Goal: Check status

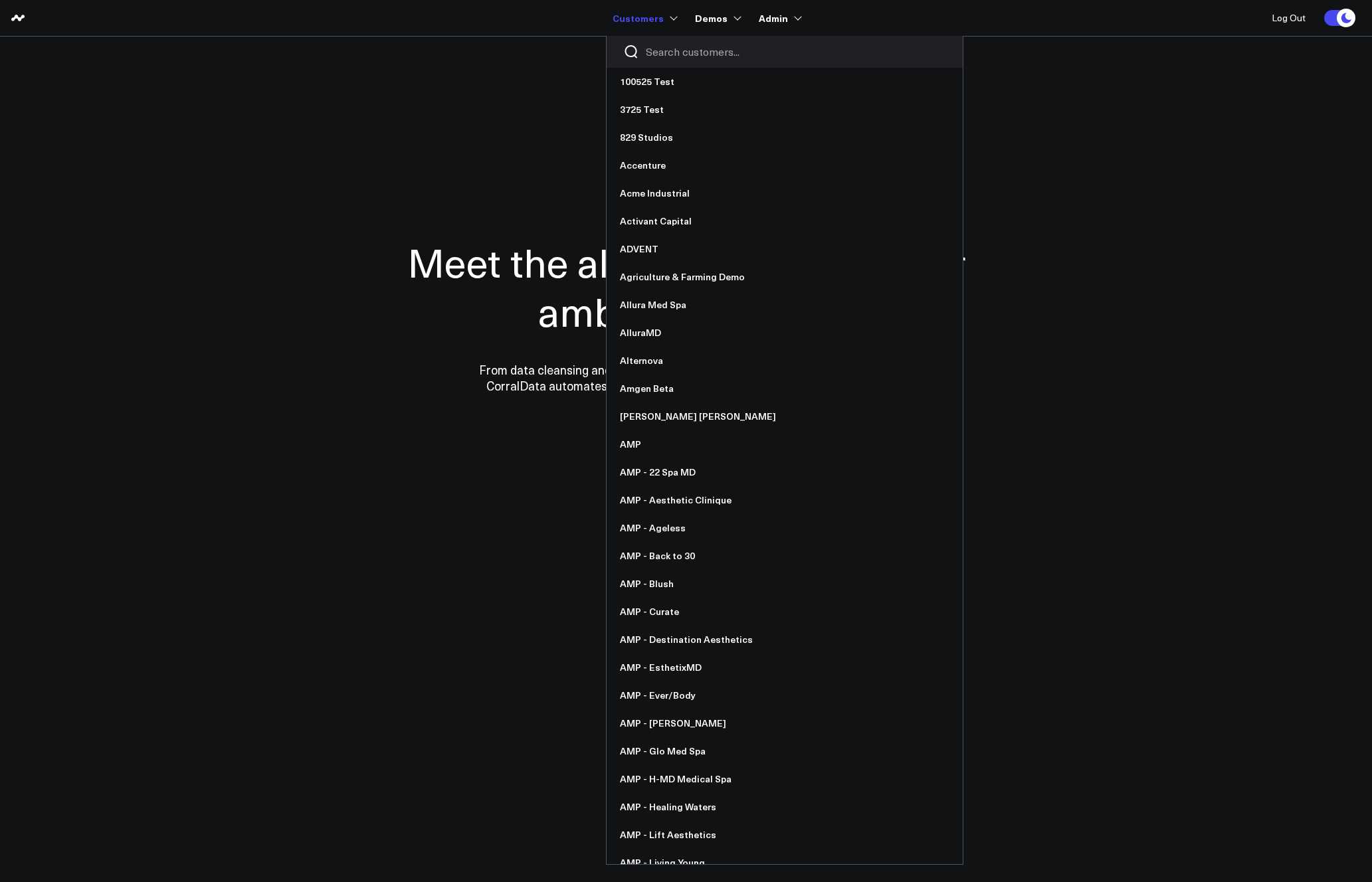
click at [671, 46] on input "Search customers input" at bounding box center [796, 52] width 300 height 14
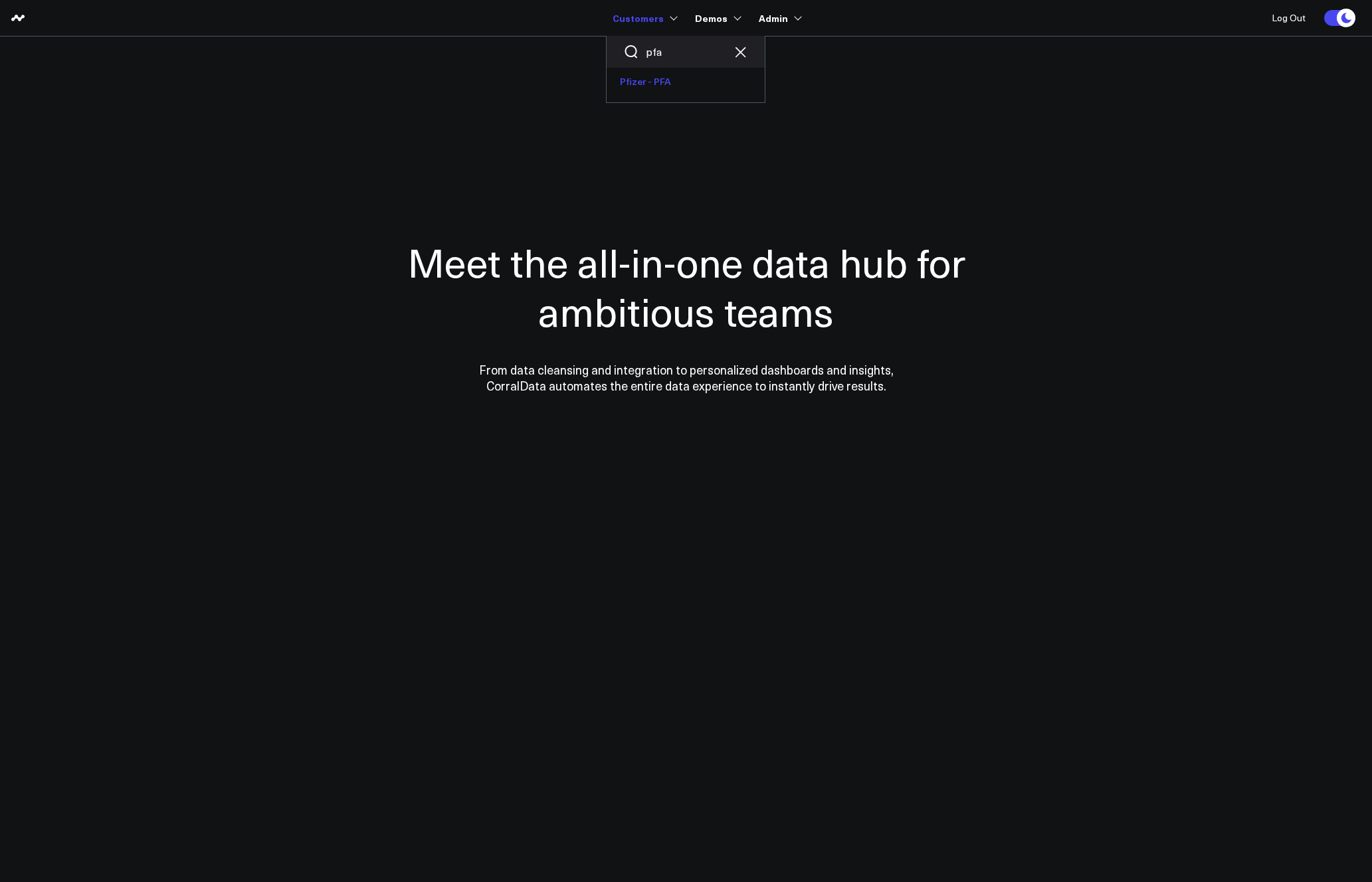
type input "pfa"
click at [663, 79] on link "Pfizer - PFA" at bounding box center [686, 81] width 158 height 28
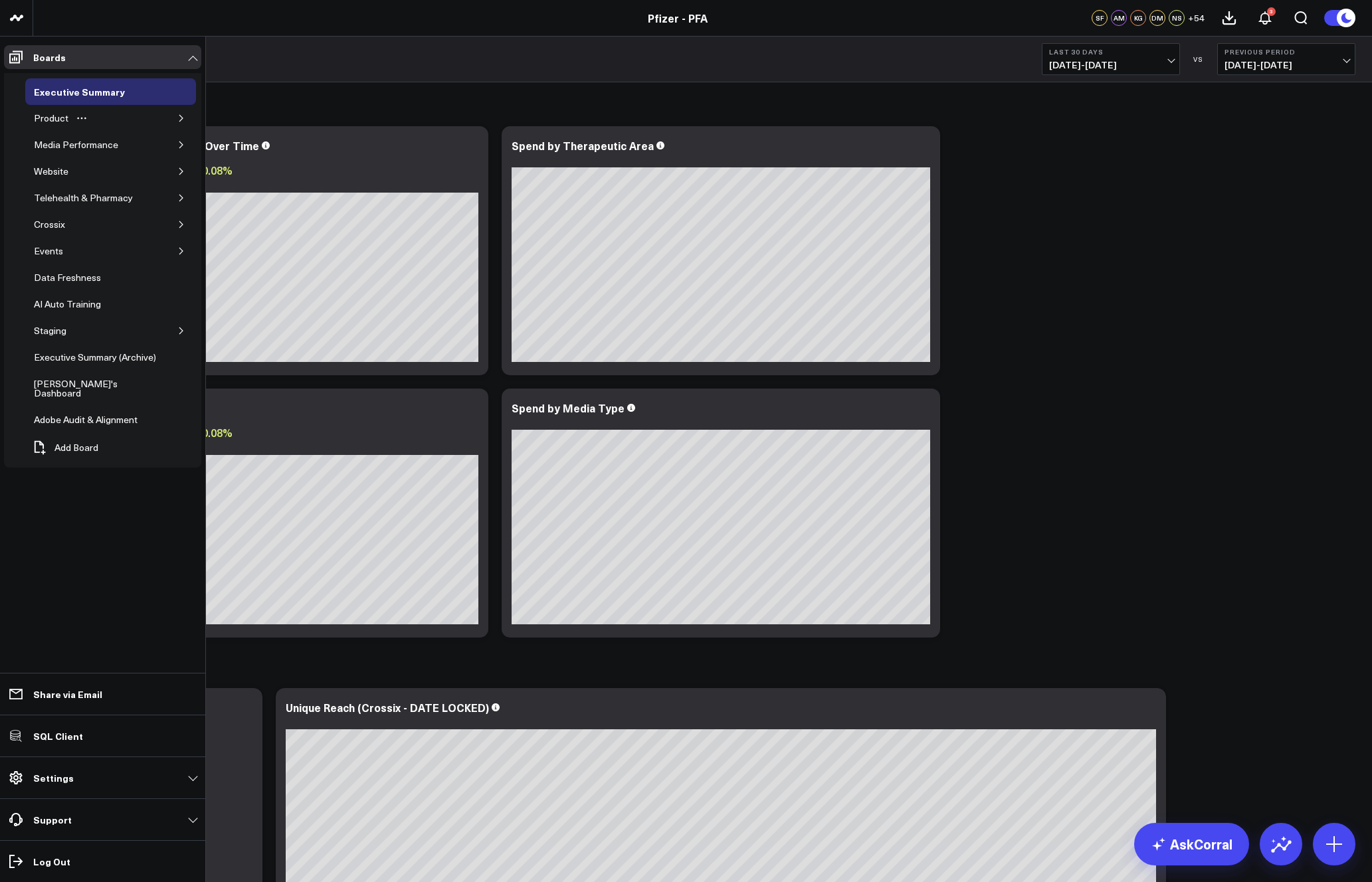
click at [182, 111] on button "button" at bounding box center [181, 118] width 13 height 13
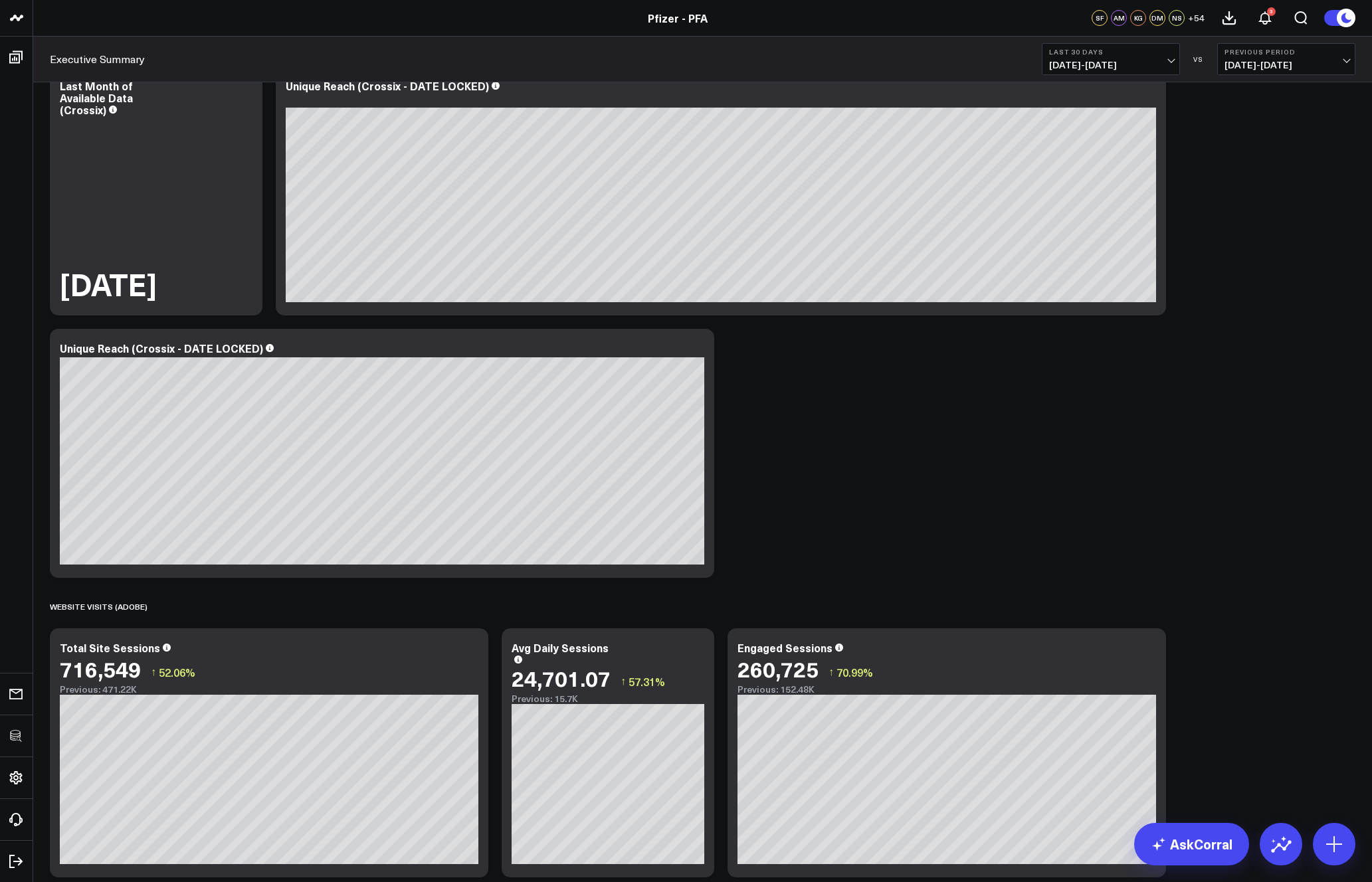
scroll to position [963, 0]
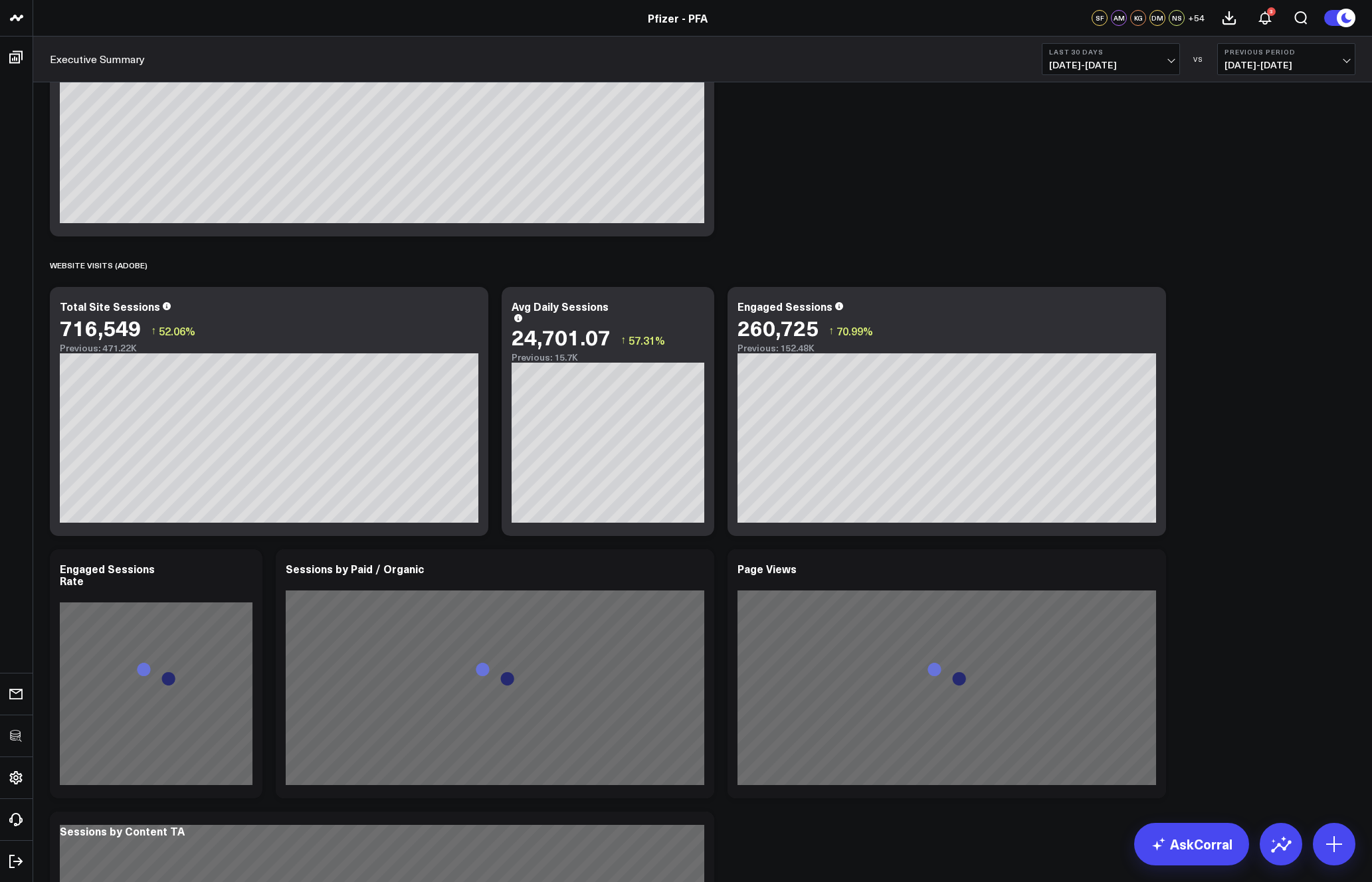
click at [1232, 438] on div "SPEND (PUBLICIS) Modify via AI Copy link to widget Ask support Remove Create li…" at bounding box center [703, 542] width 1319 height 2846
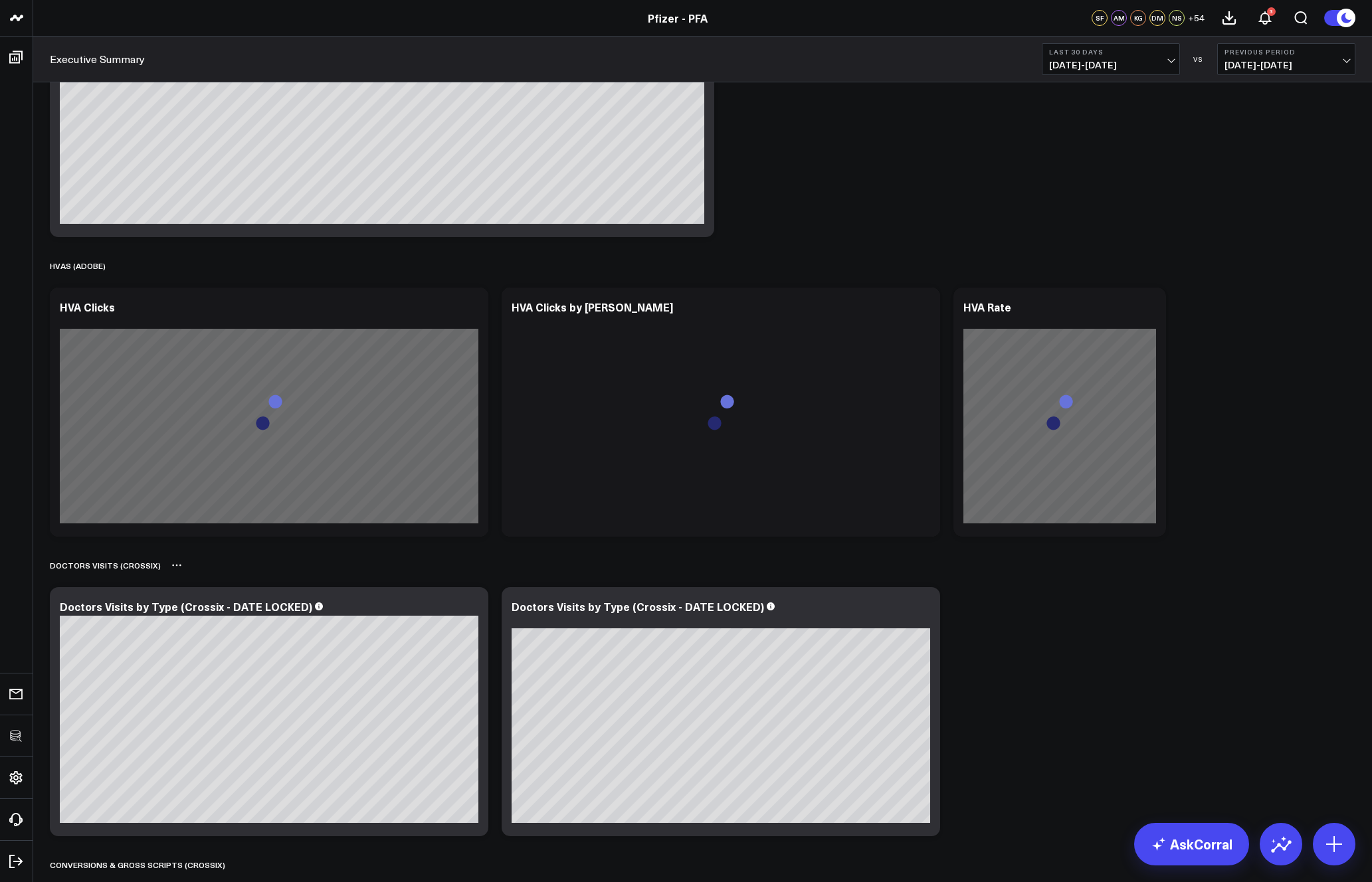
scroll to position [1923, 0]
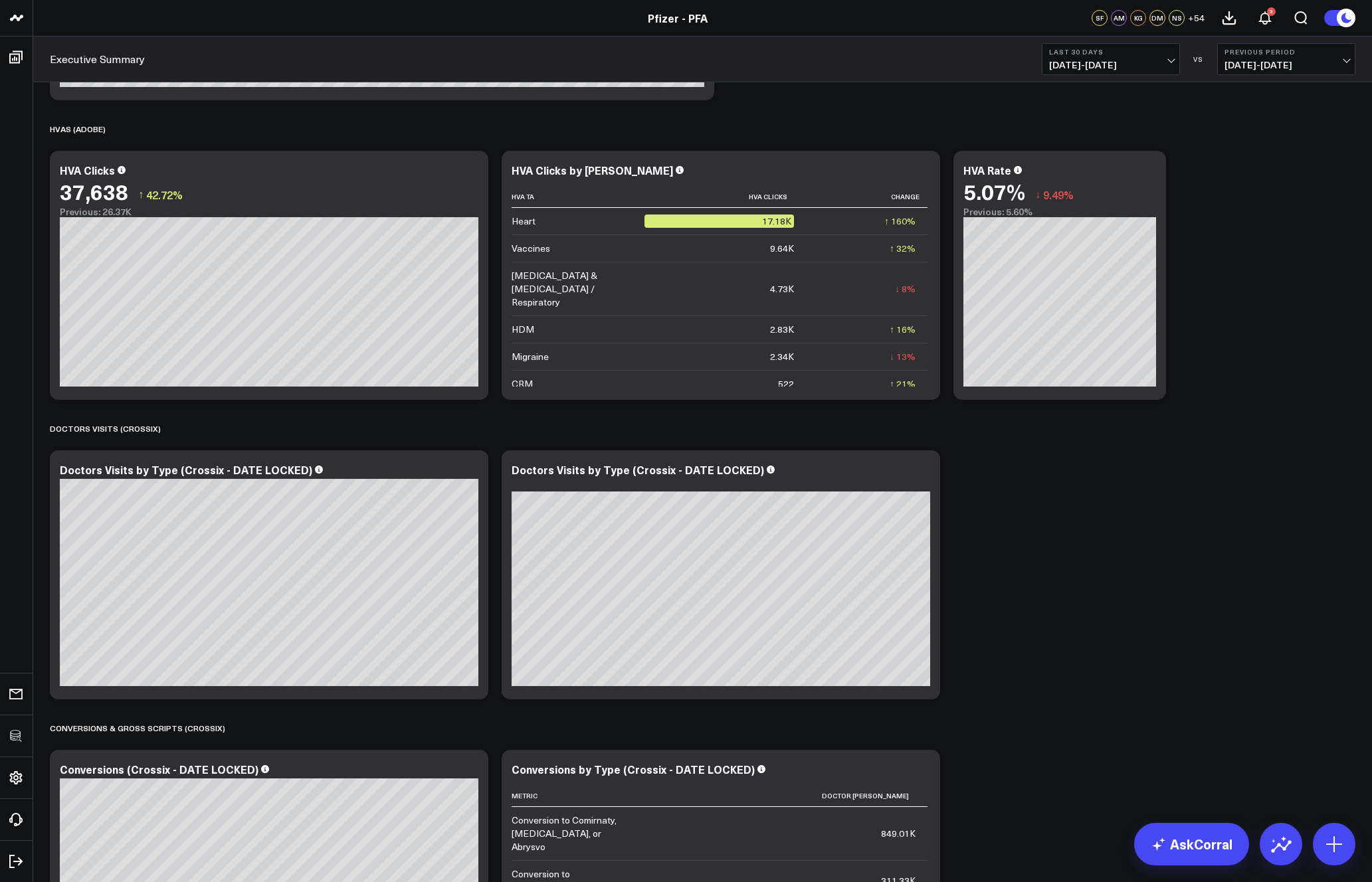
drag, startPoint x: 996, startPoint y: 445, endPoint x: 909, endPoint y: 431, distance: 88.1
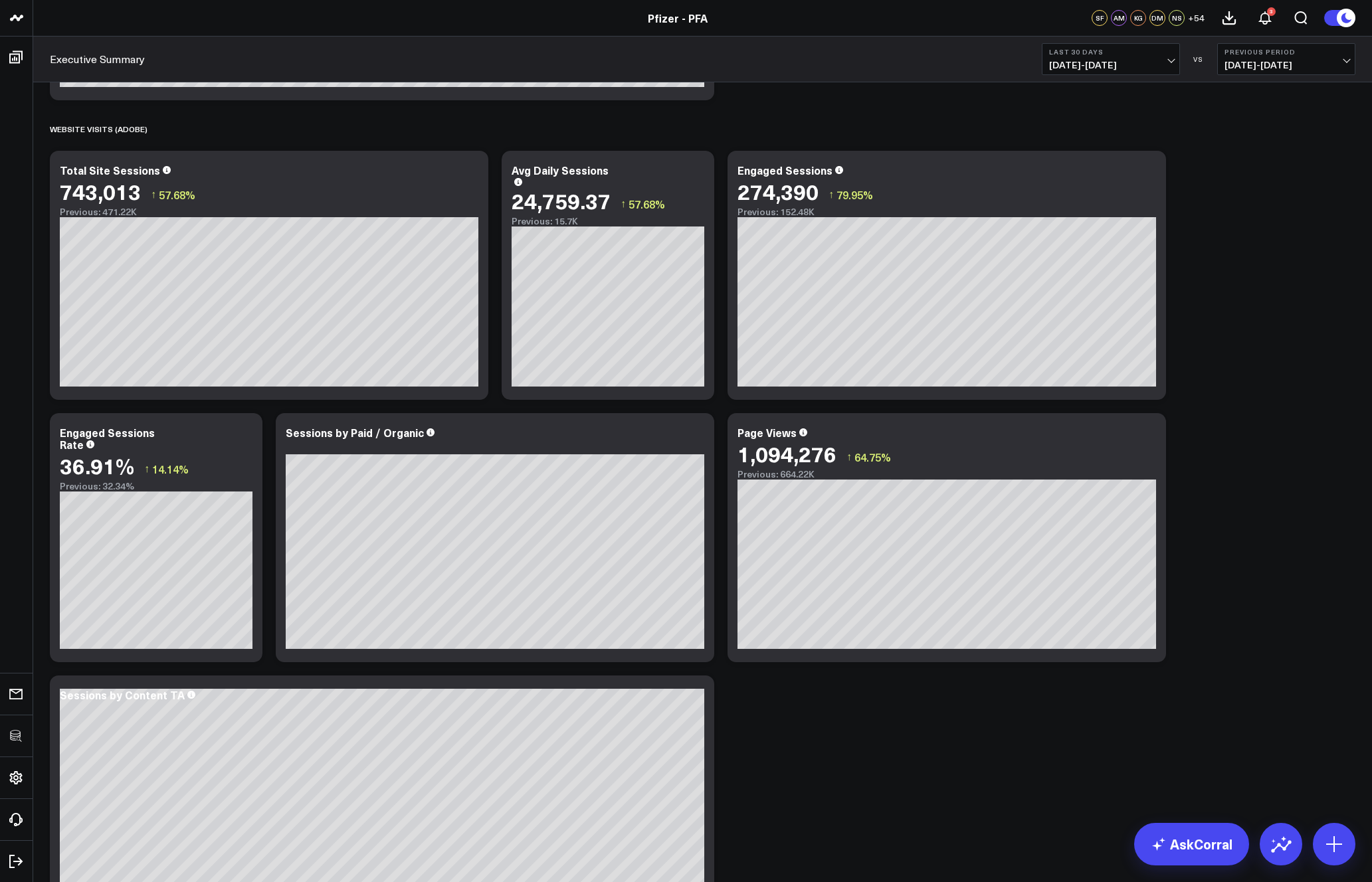
scroll to position [1107, 0]
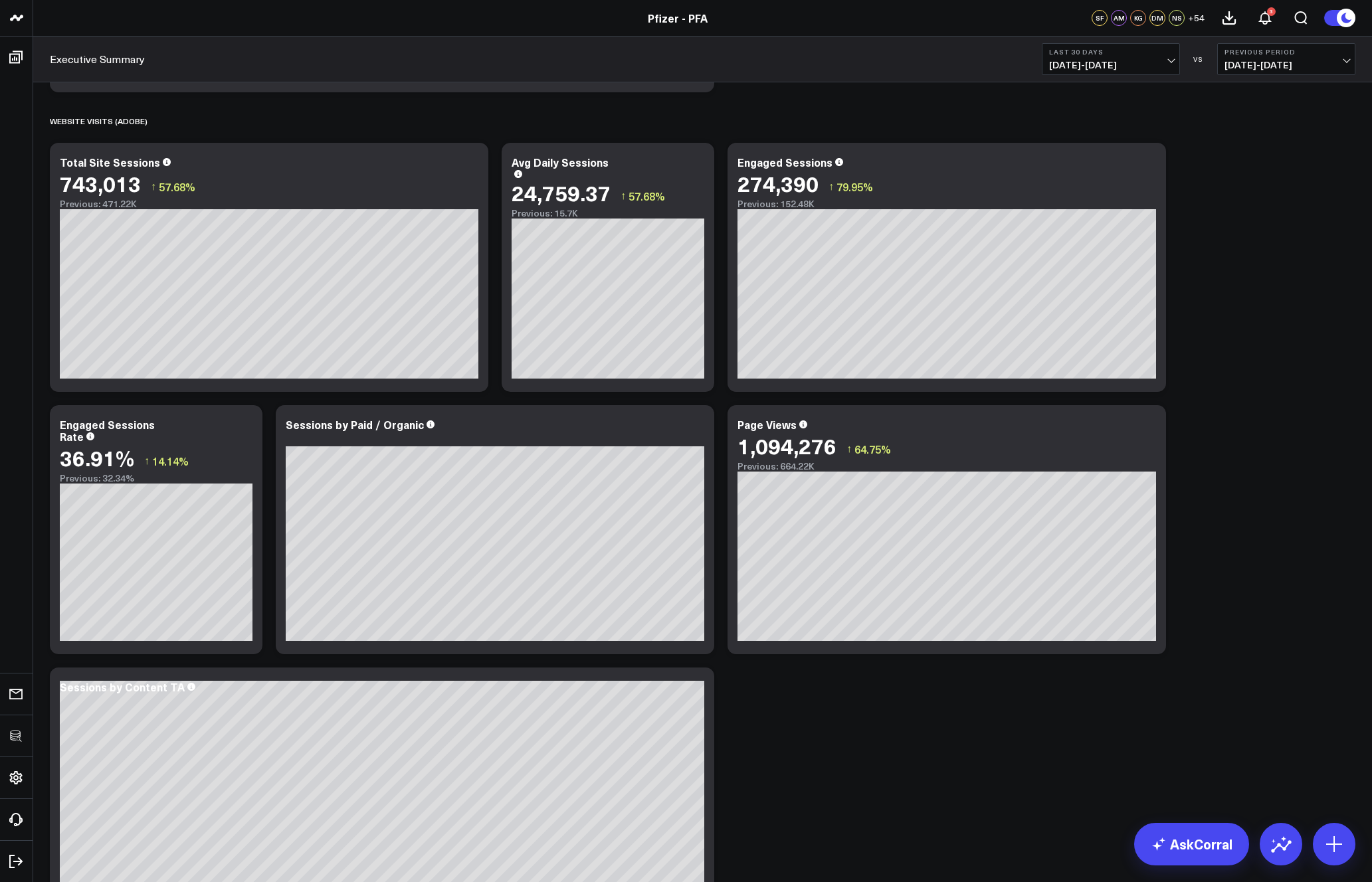
click at [1120, 68] on span "[DATE] - [DATE]" at bounding box center [1111, 66] width 124 height 11
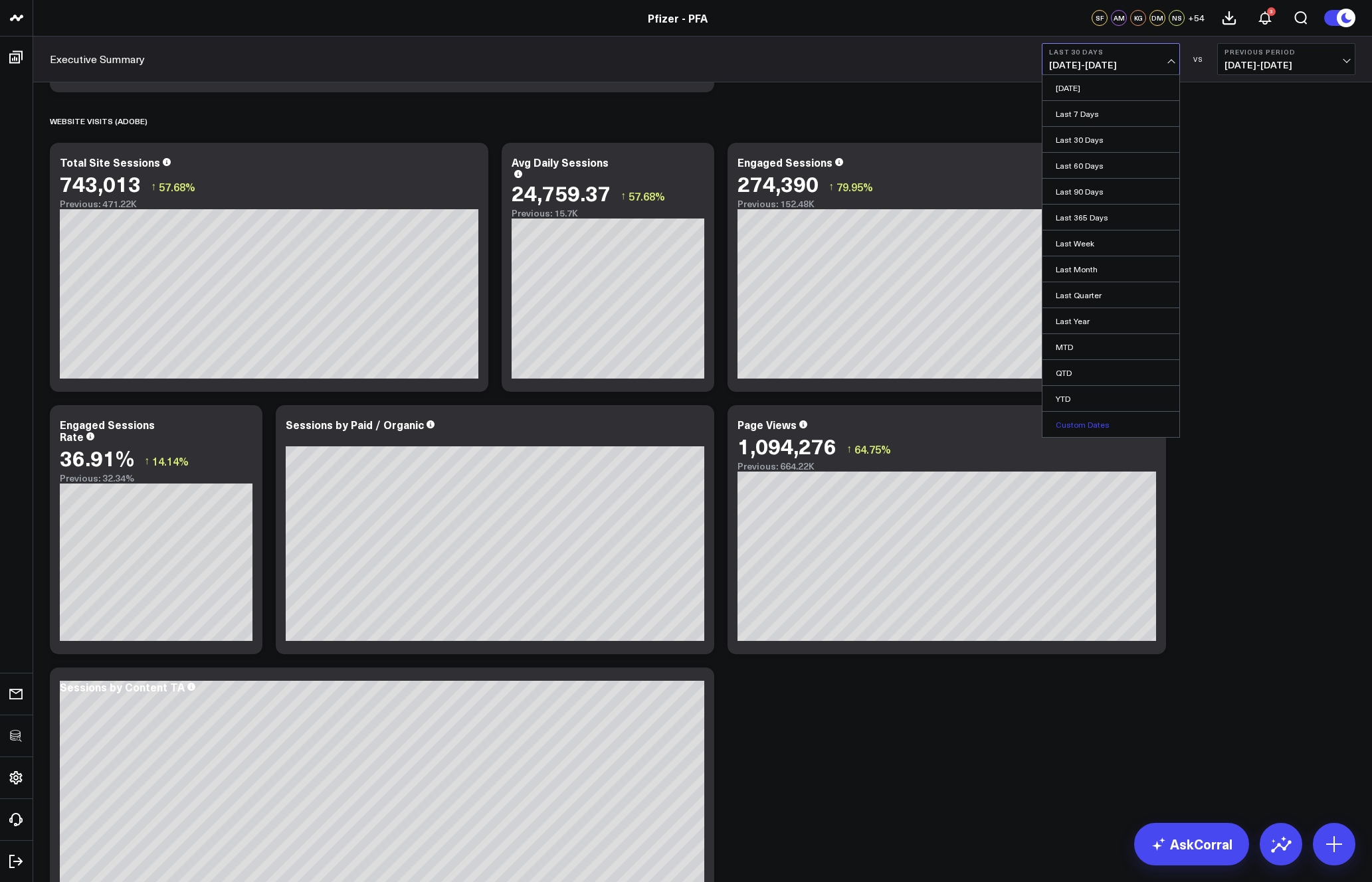
click at [1092, 418] on link "Custom Dates" at bounding box center [1111, 424] width 137 height 25
select select "9"
select select "2025"
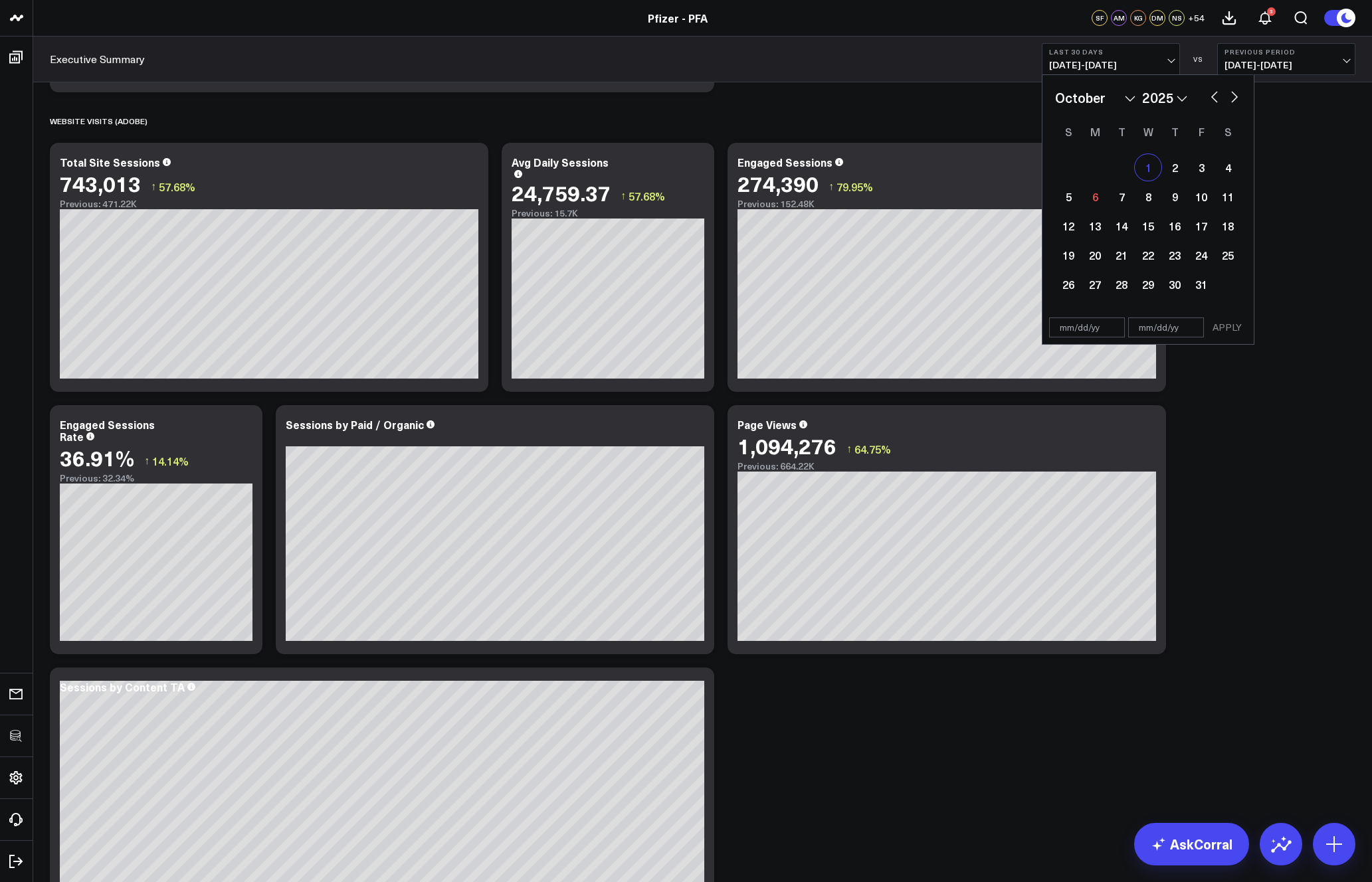
click at [1154, 161] on div "1" at bounding box center [1148, 168] width 27 height 27
type input "[DATE]"
select select "9"
select select "2025"
click at [1061, 205] on div "5" at bounding box center [1068, 197] width 27 height 27
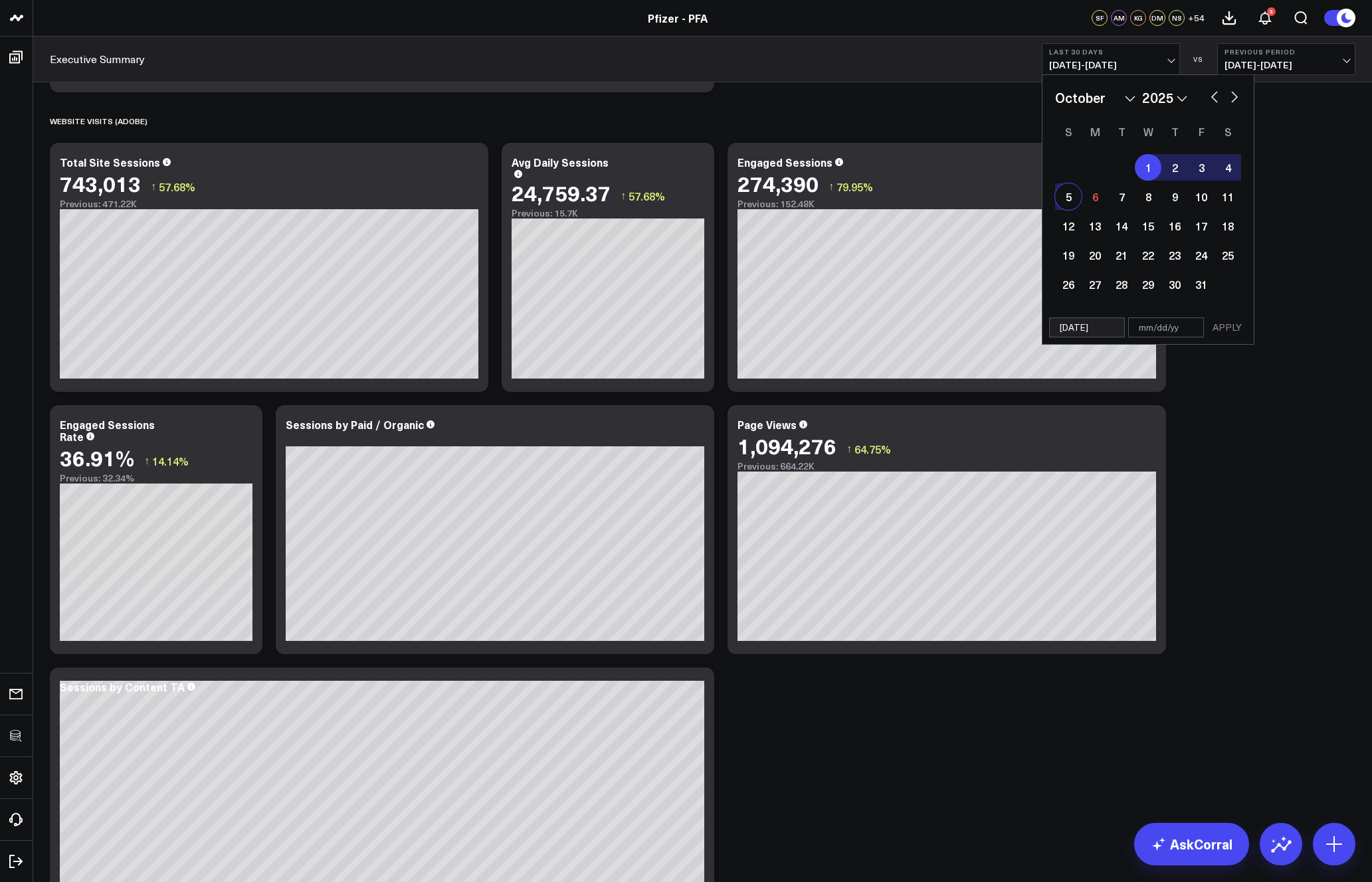
type input "[DATE]"
select select "9"
select select "2025"
click at [1235, 320] on button "APPLY" at bounding box center [1226, 327] width 40 height 20
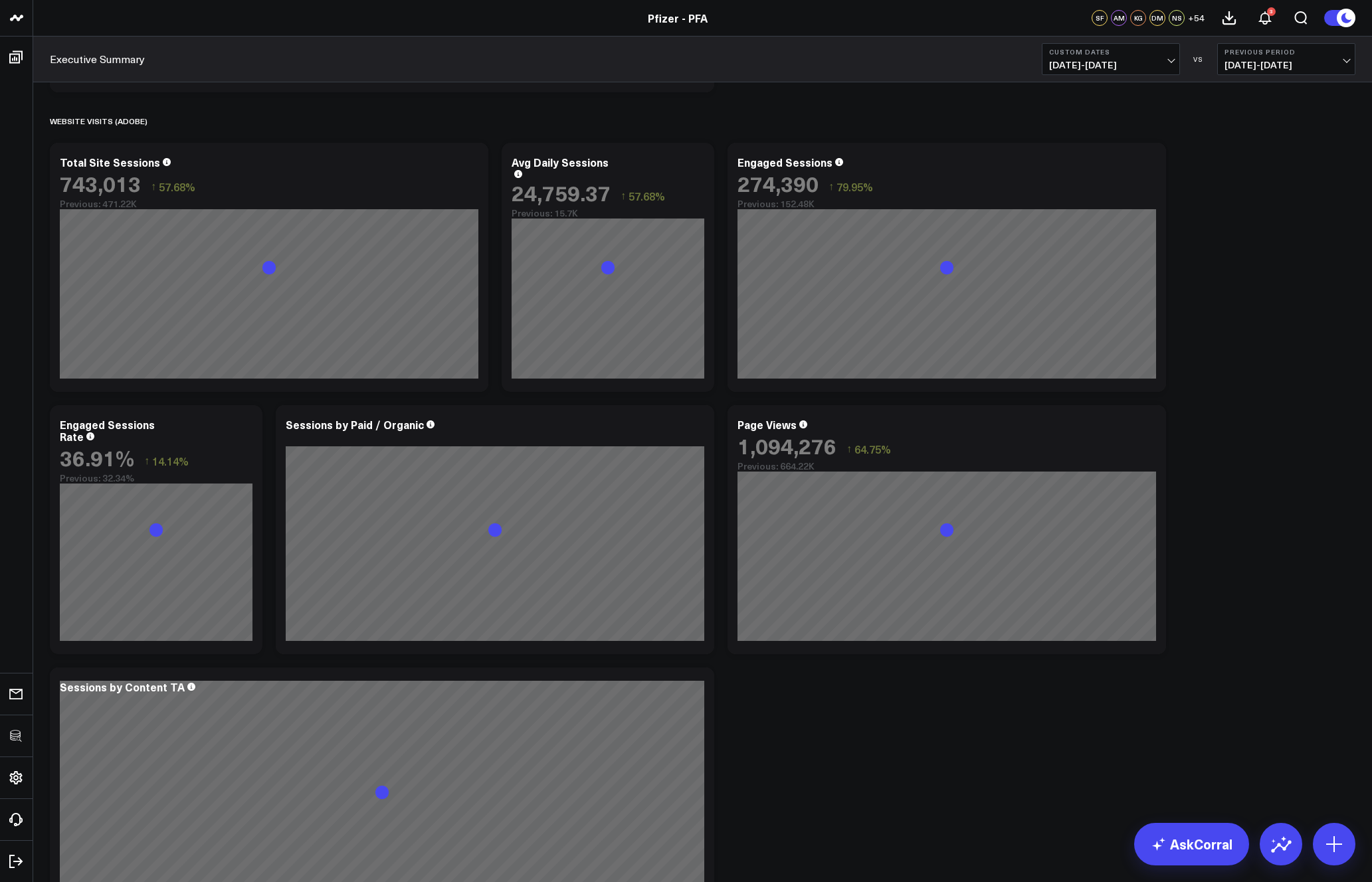
click at [1261, 348] on div "SPEND (PUBLICIS) Modify via AI Copy link to widget Ask support Remove Create li…" at bounding box center [703, 398] width 1319 height 2846
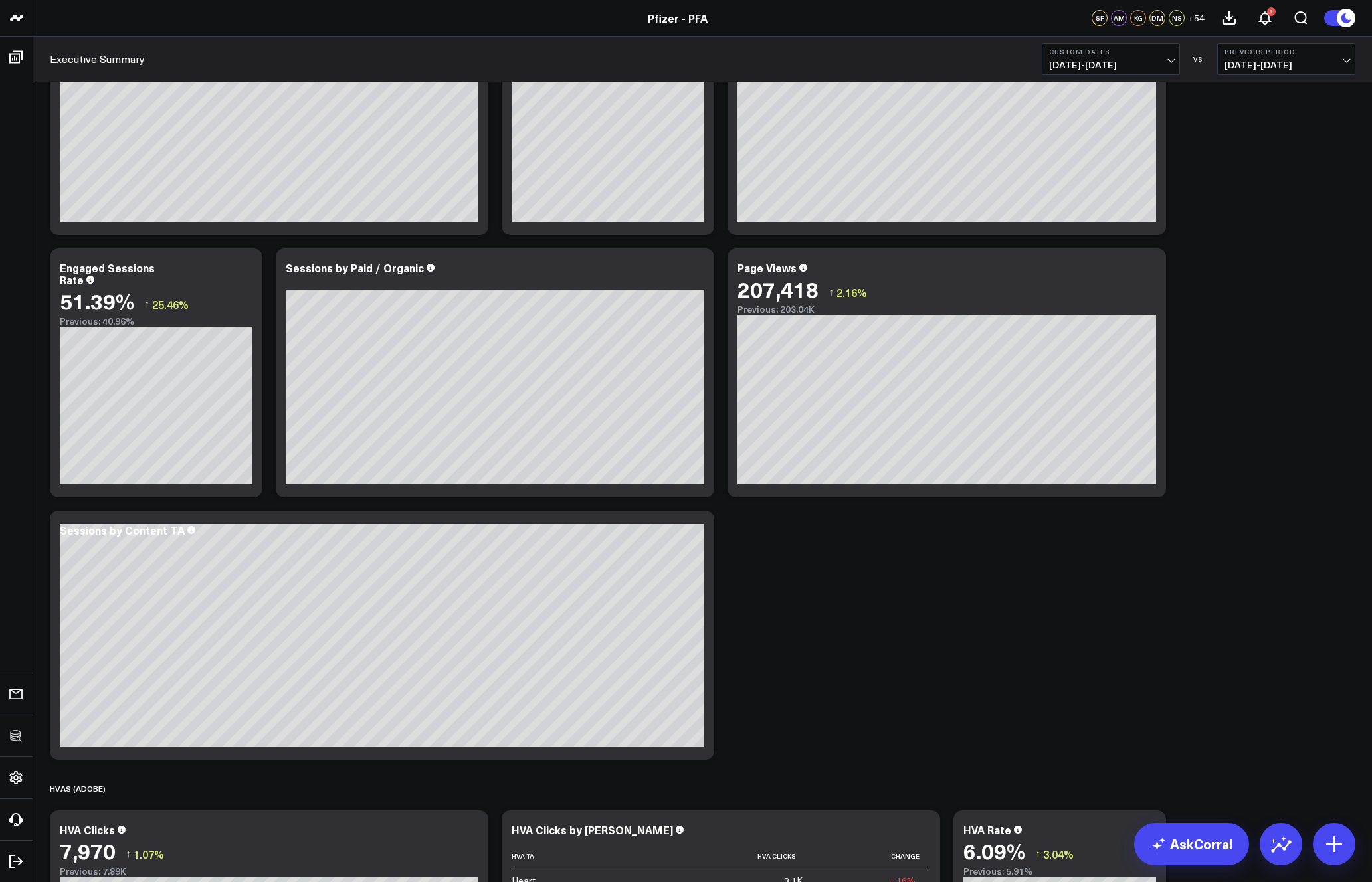
scroll to position [1079, 0]
